Goal: Navigation & Orientation: Find specific page/section

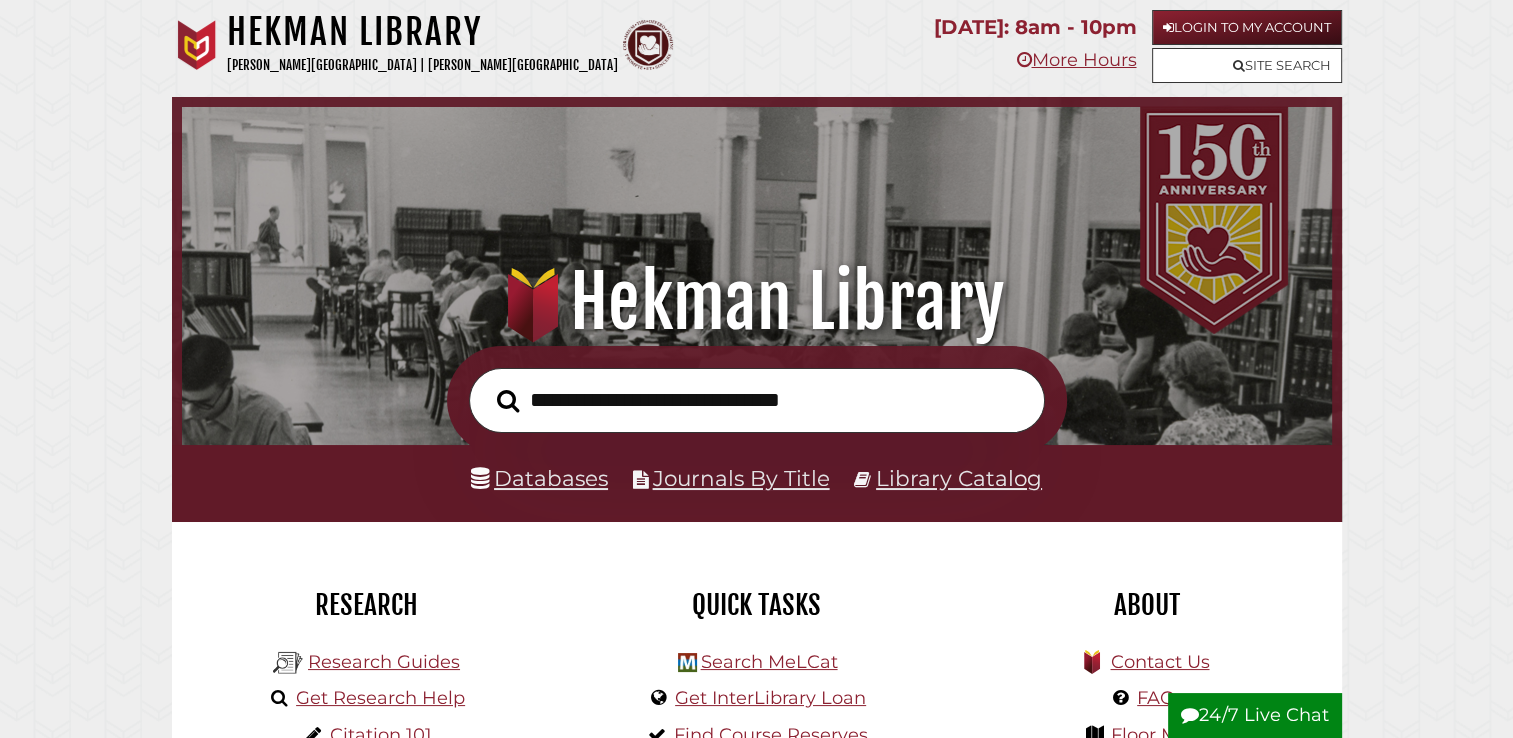
scroll to position [380, 1140]
click at [1180, 32] on link "Login to My Account" at bounding box center [1247, 27] width 190 height 35
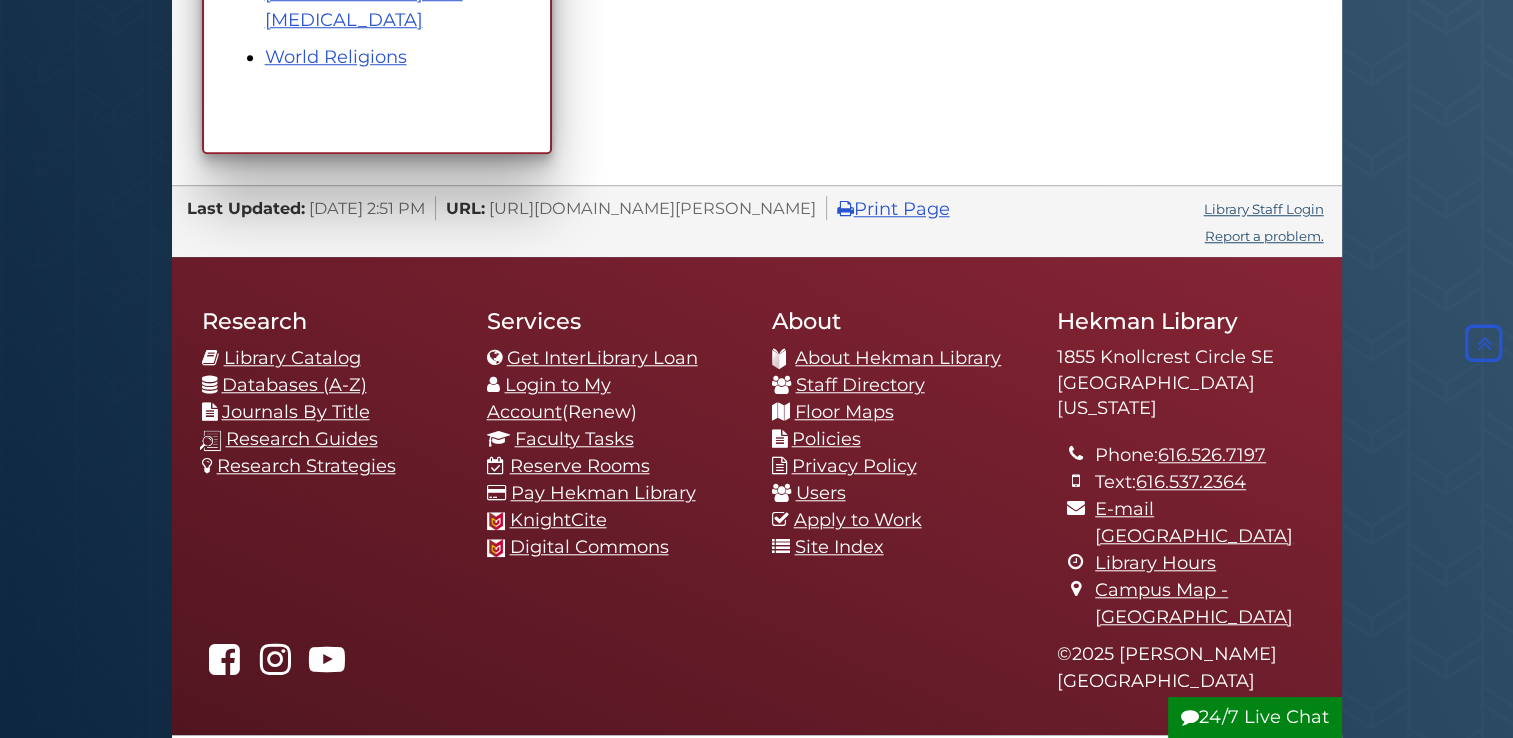
scroll to position [1714, 0]
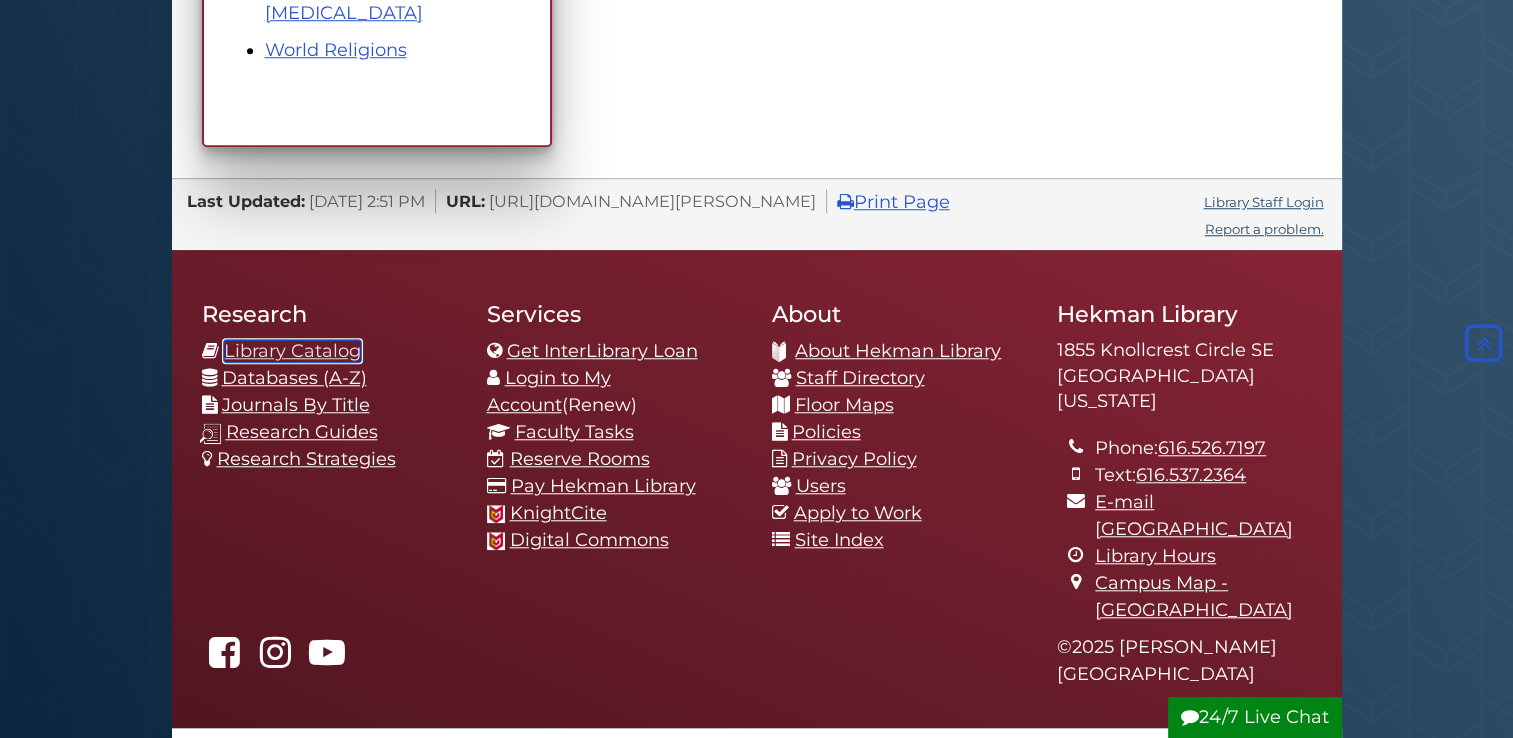
click at [245, 344] on link "Library Catalog" at bounding box center [292, 351] width 137 height 22
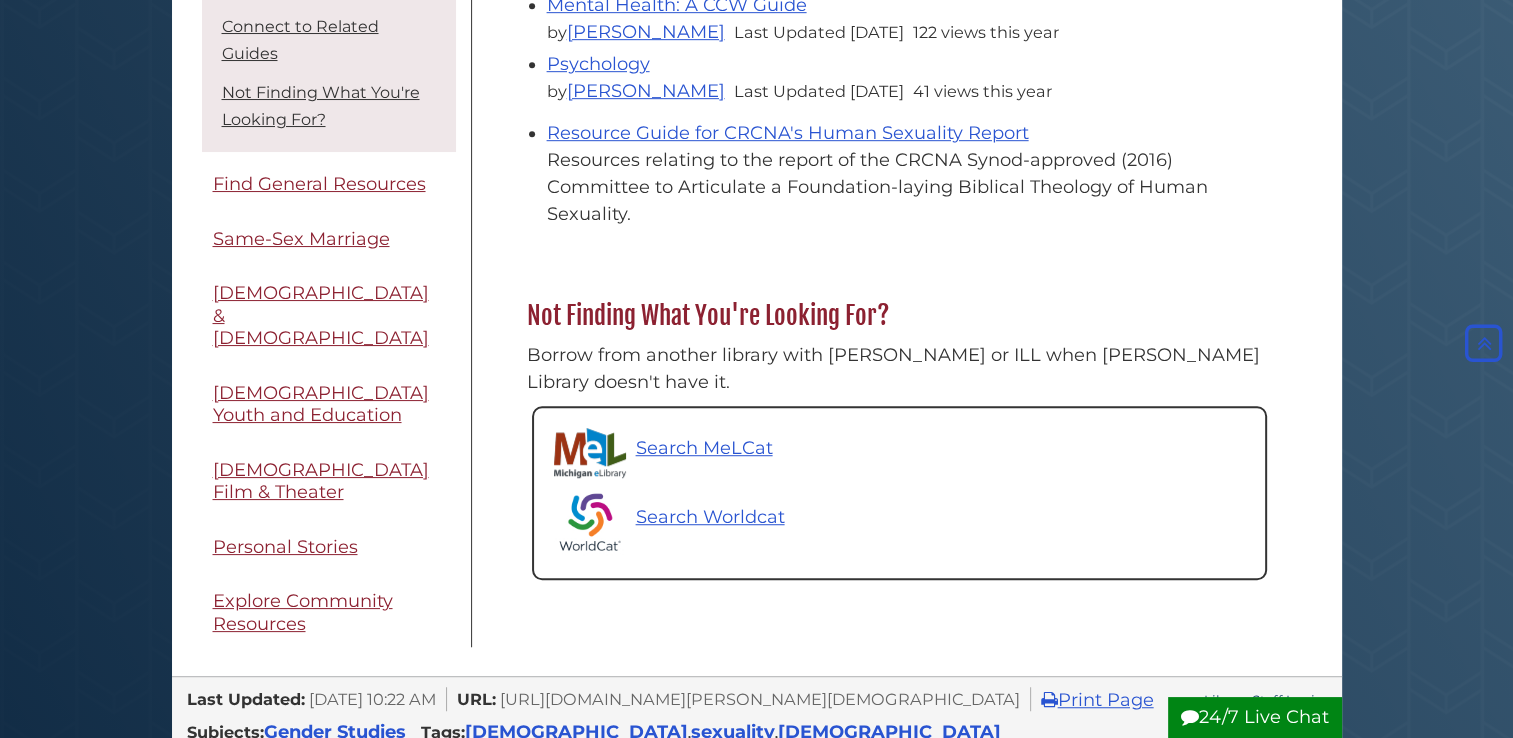
scroll to position [136, 0]
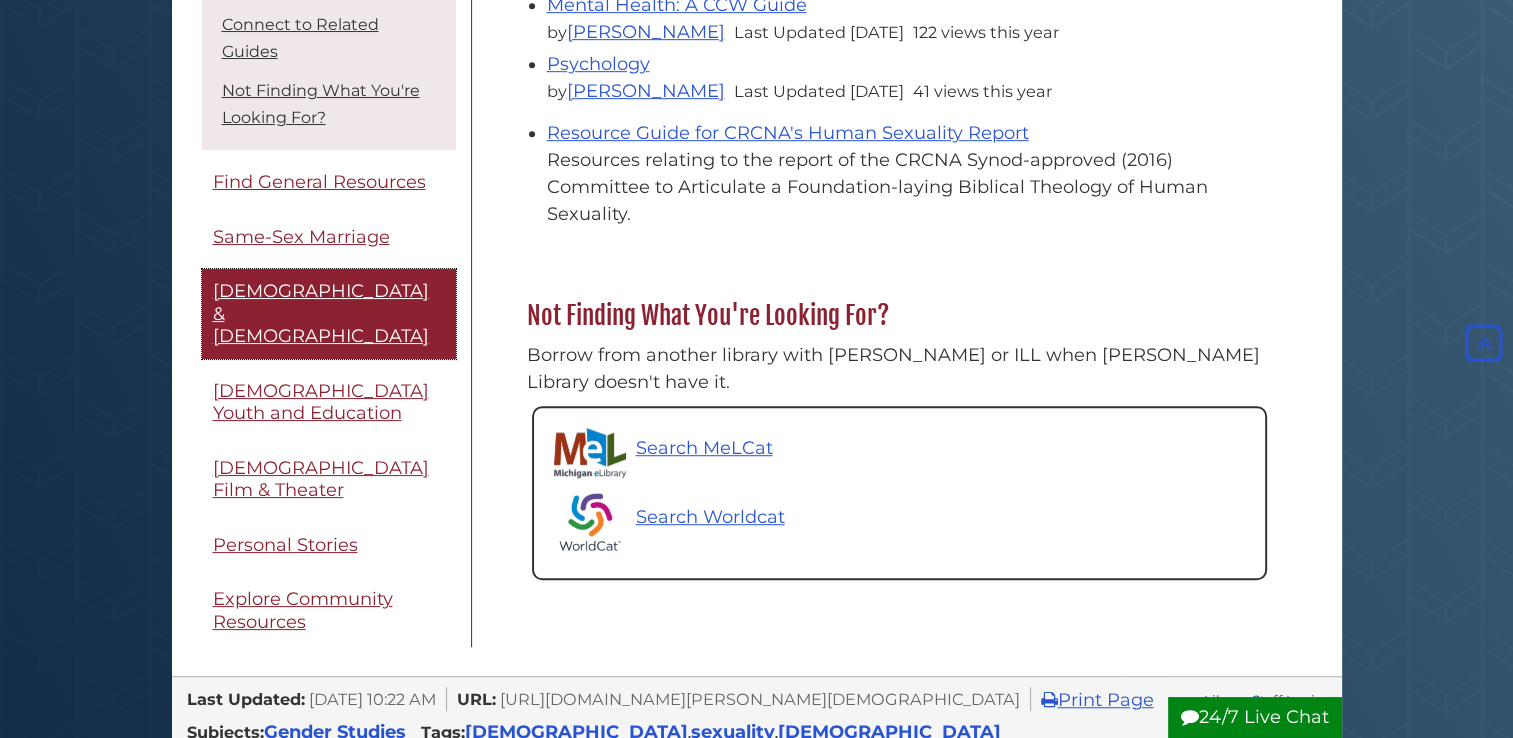
click at [295, 280] on span "Transgender & Intersex" at bounding box center [321, 313] width 216 height 67
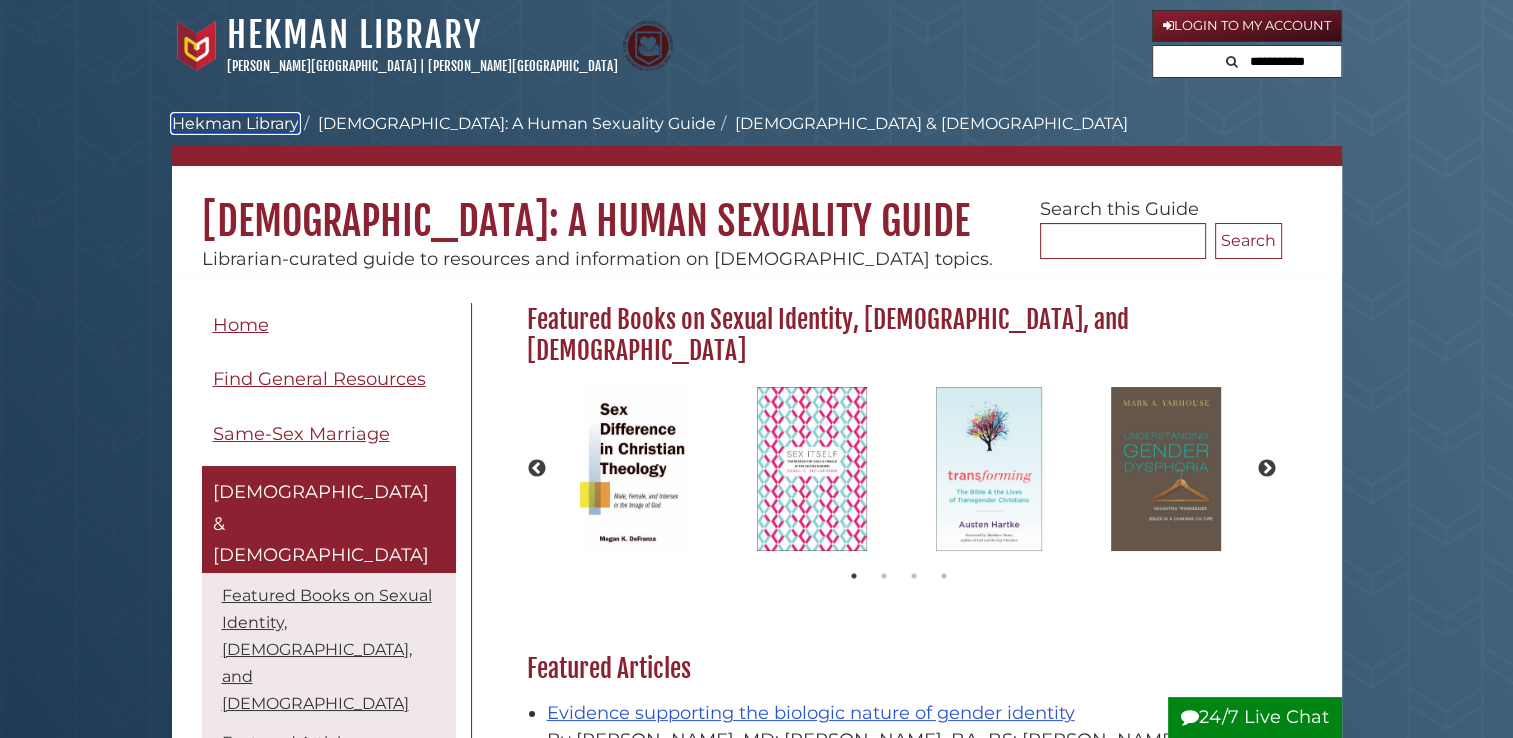
click at [250, 132] on link "Hekman Library" at bounding box center [235, 123] width 127 height 19
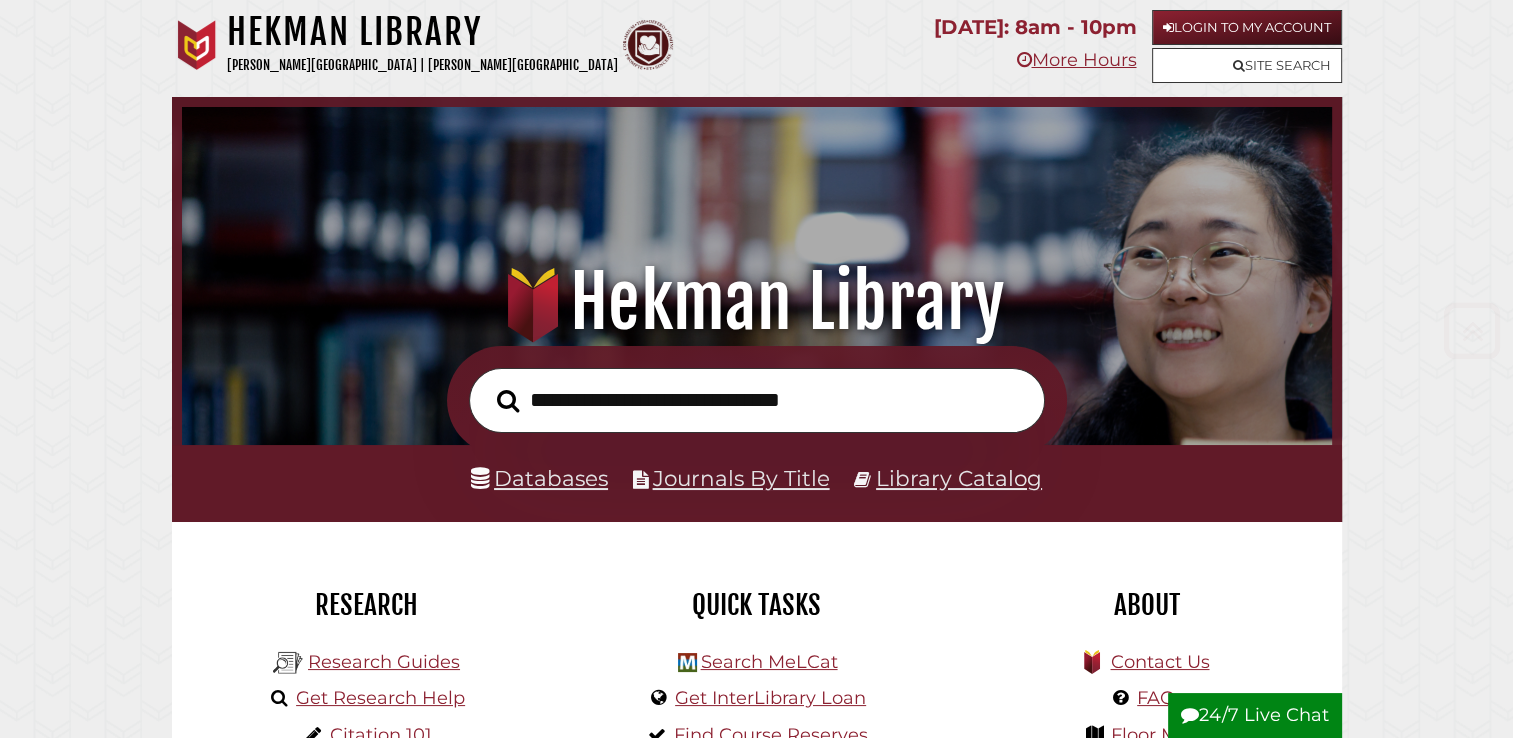
scroll to position [572, 0]
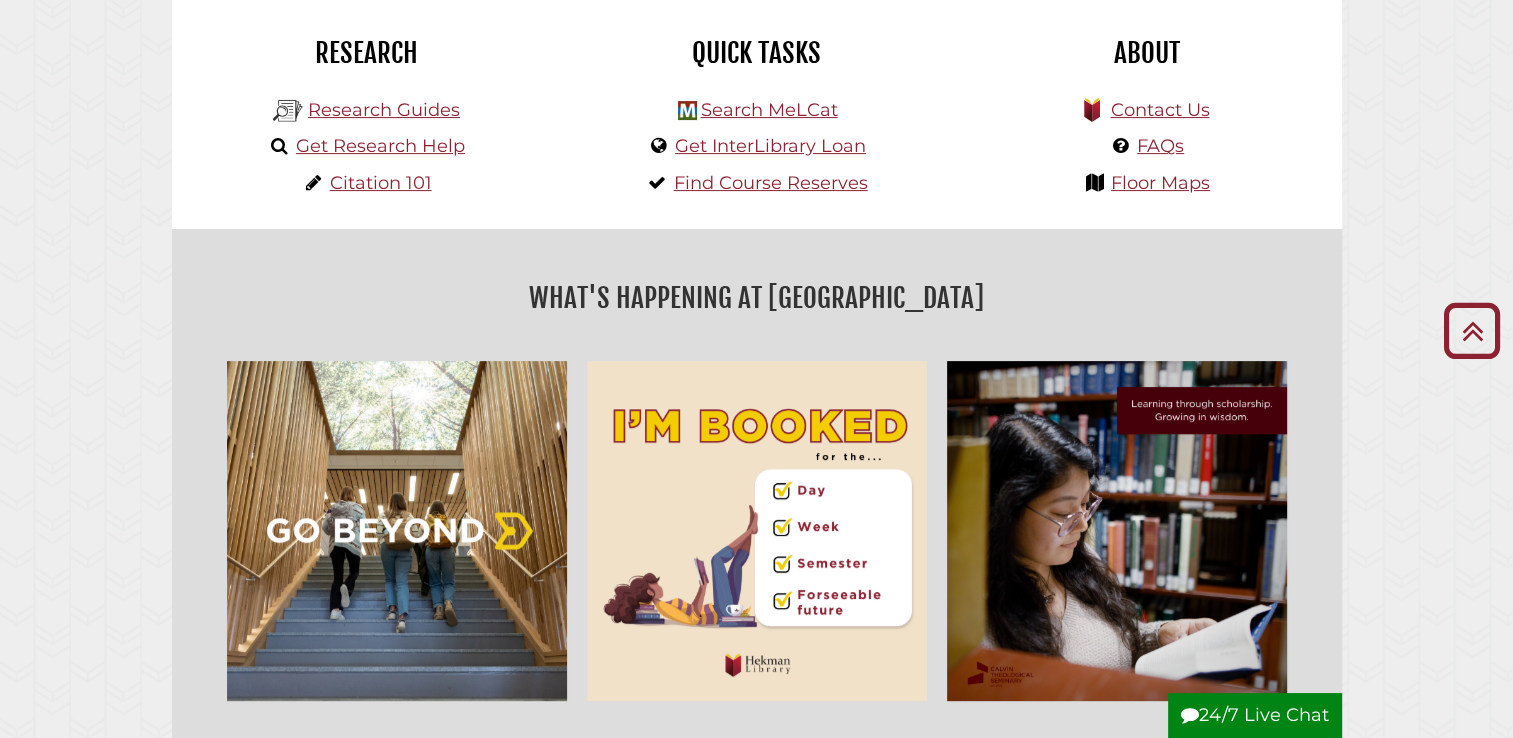
scroll to position [551, 0]
click at [754, 182] on link "Find Course Reserves" at bounding box center [771, 184] width 194 height 22
